Goal: Check status: Check status

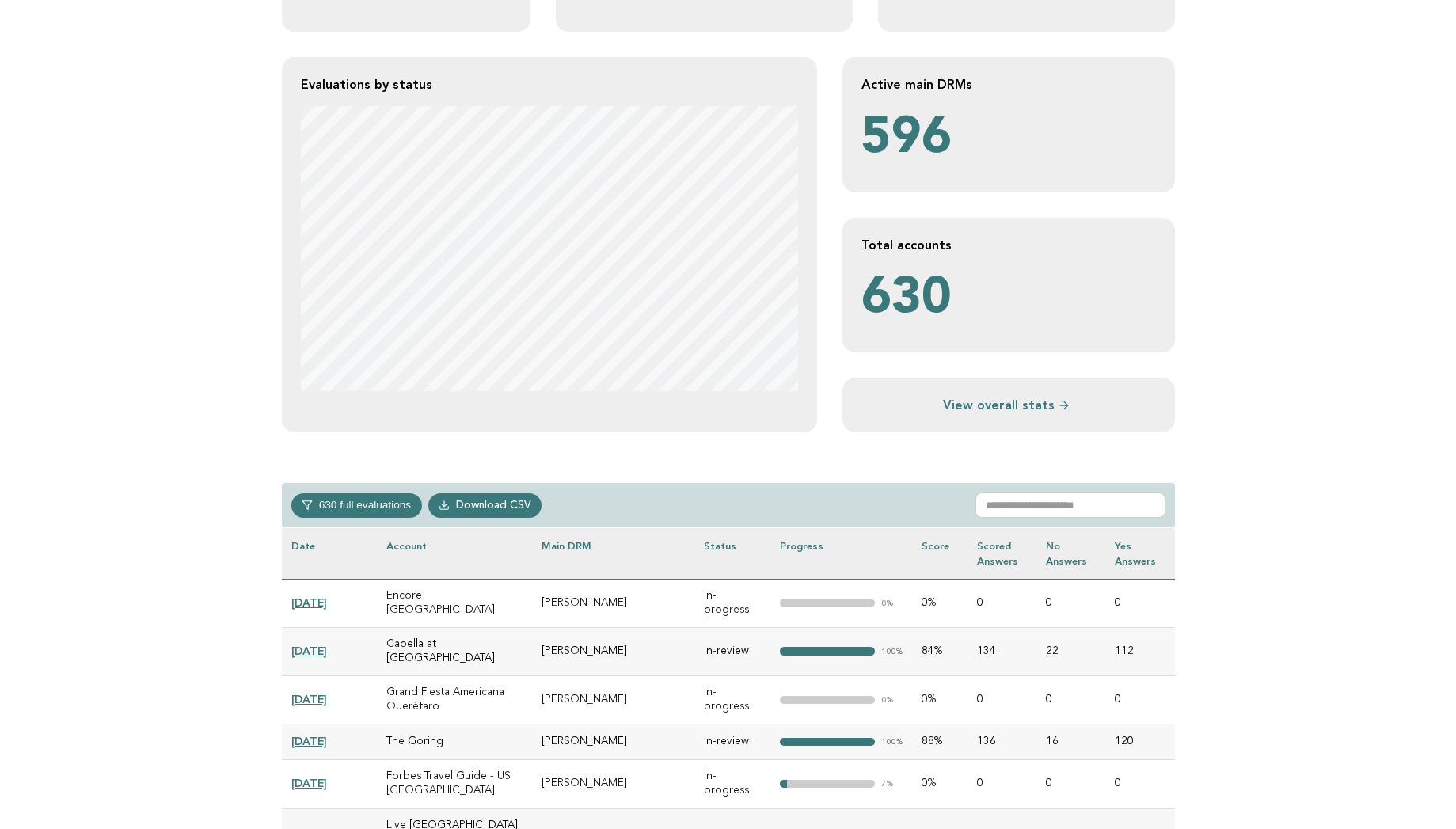
scroll to position [317, 0]
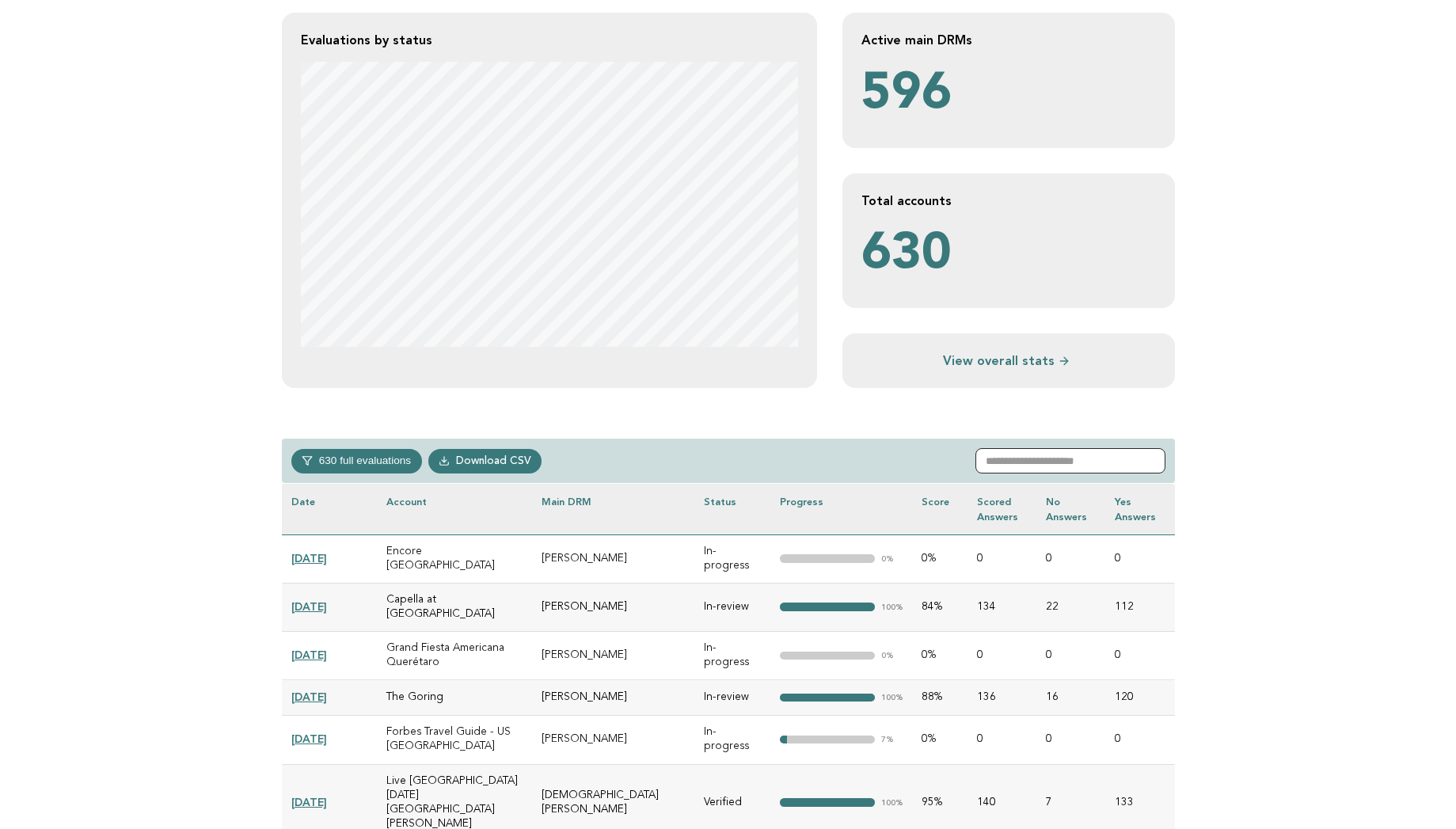
click at [1046, 455] on input "text" at bounding box center [1071, 460] width 190 height 25
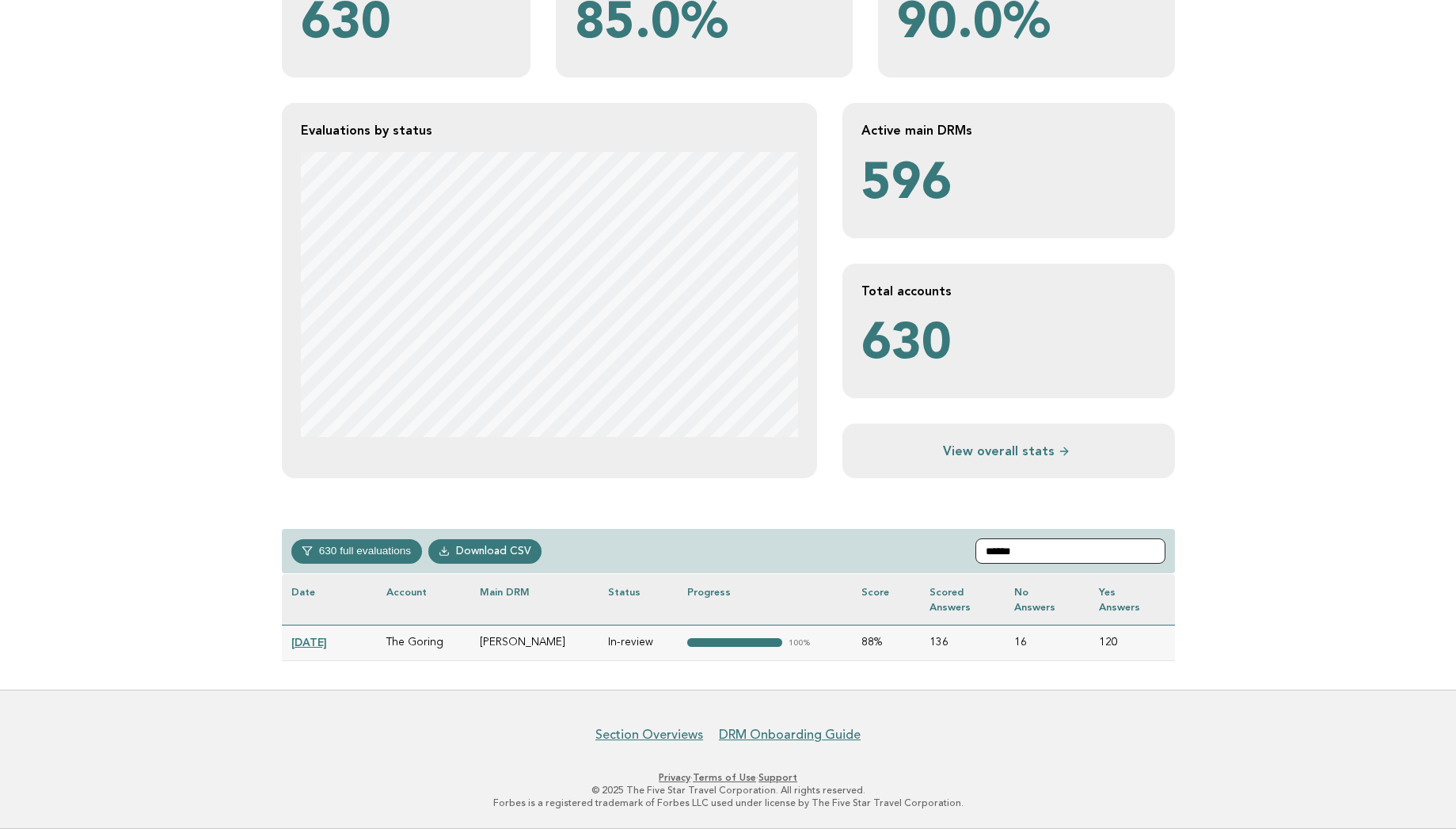
scroll to position [227, 0]
type input "********"
click at [303, 635] on link "[DATE]" at bounding box center [309, 641] width 35 height 13
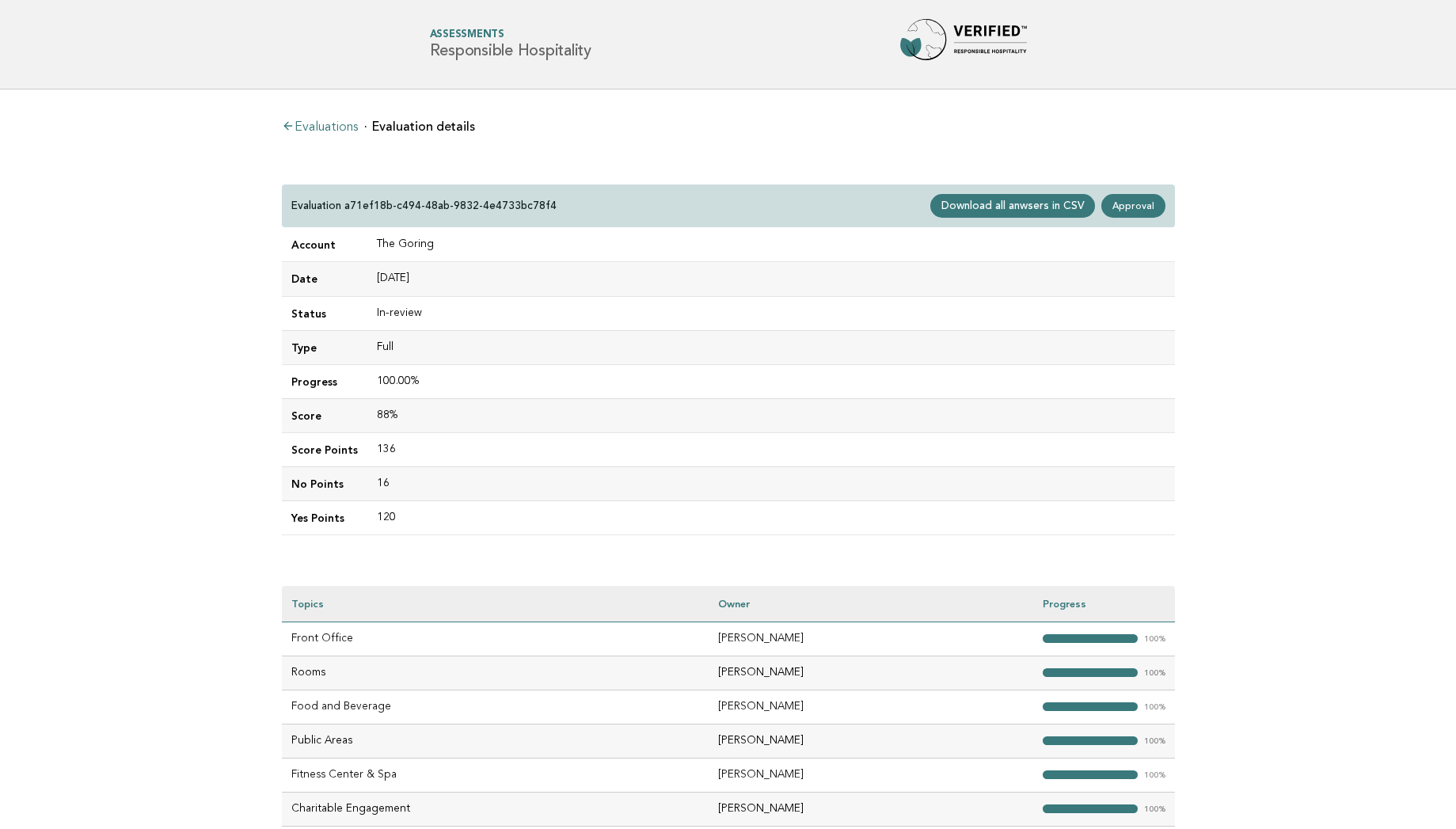
click at [224, 572] on main "Evaluations Evaluation details Evaluation a71ef18b-c494-48ab-9832-4e4733bc78f4 …" at bounding box center [728, 472] width 1456 height 765
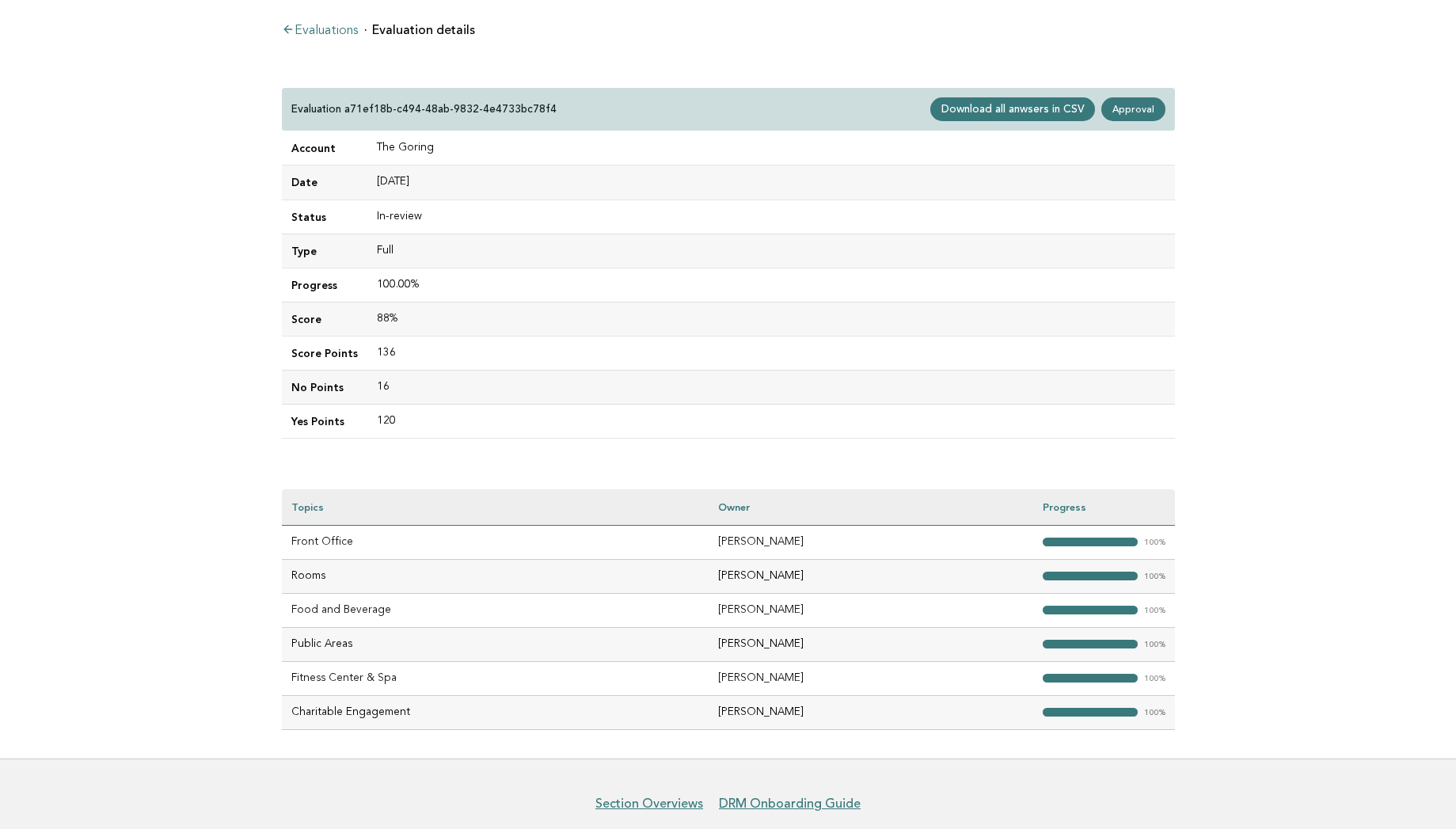
scroll to position [95, 0]
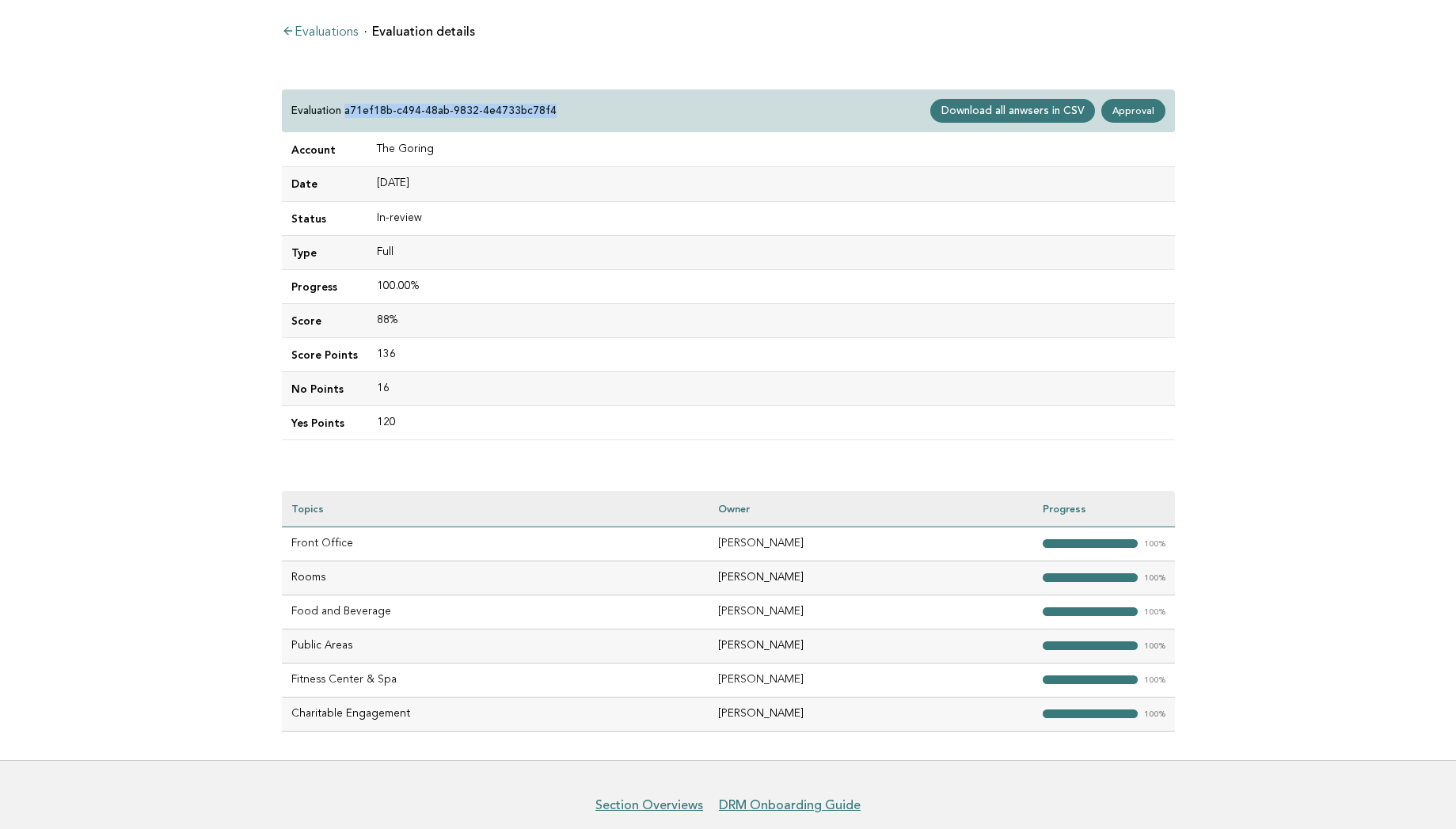
drag, startPoint x: 345, startPoint y: 110, endPoint x: 562, endPoint y: 107, distance: 217.0
click at [562, 107] on div "Evaluation a71ef18b-c494-48ab-9832-4e4733bc78f4 Download all anwsers in CSV App…" at bounding box center [729, 111] width 893 height 43
copy p "a71ef18b-c494-48ab-9832-4e4733bc78f4"
click at [1127, 104] on link "Approval" at bounding box center [1132, 110] width 63 height 23
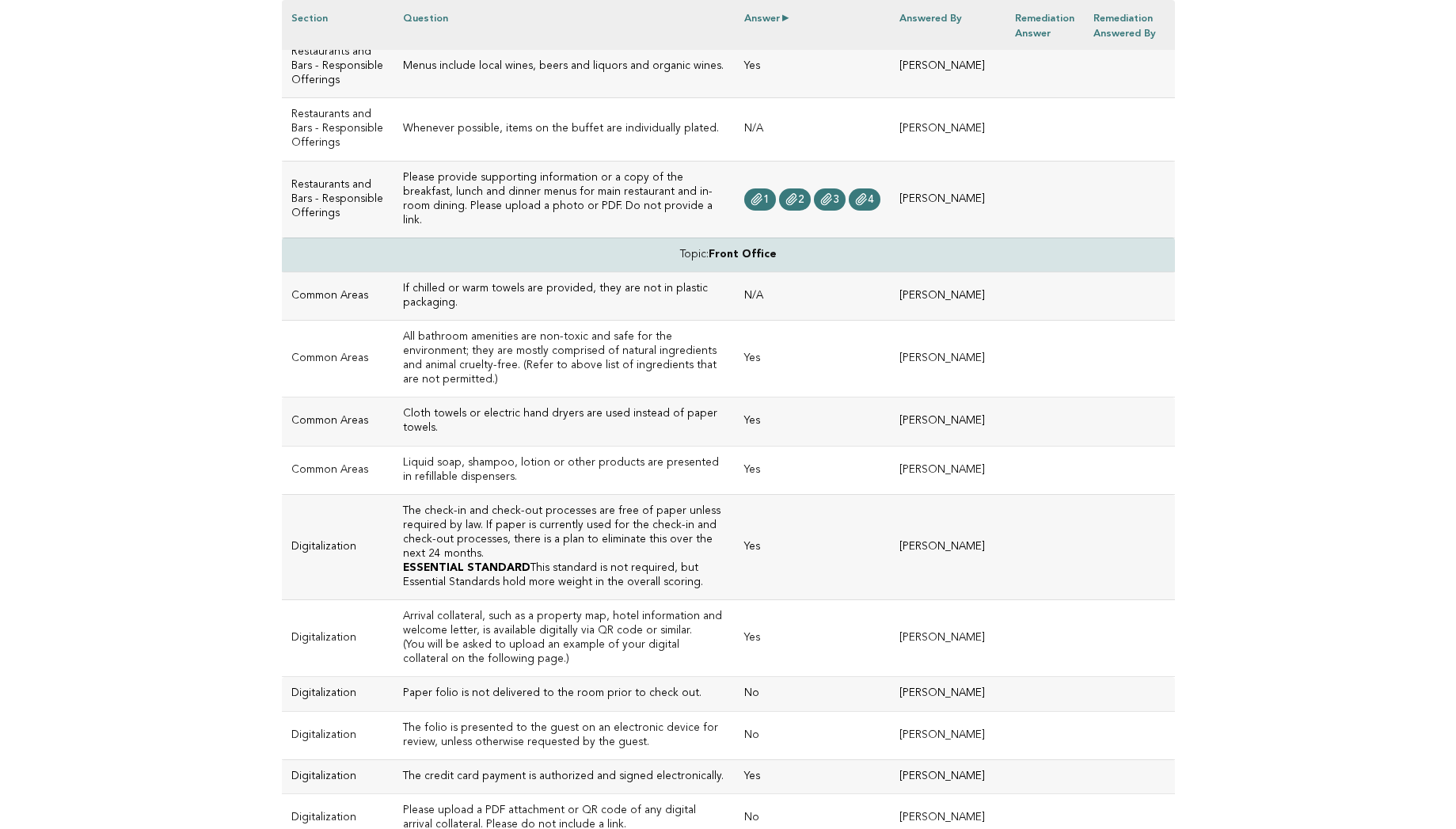
scroll to position [2998, 0]
